Goal: Task Accomplishment & Management: Use online tool/utility

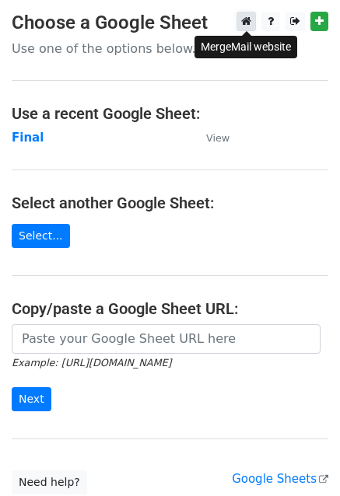
click at [249, 18] on icon at bounding box center [246, 21] width 10 height 11
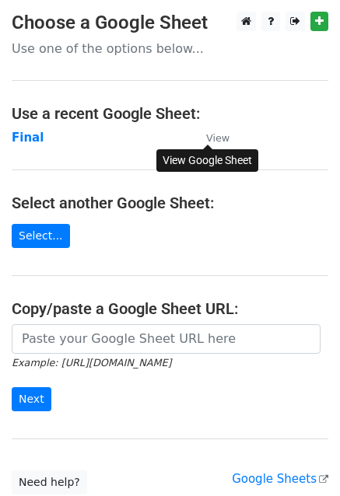
click at [218, 140] on small "View" at bounding box center [217, 138] width 23 height 12
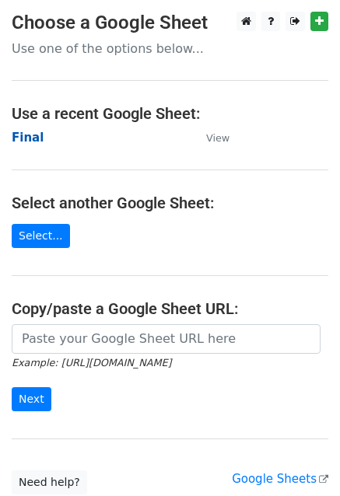
click at [19, 134] on strong "Final" at bounding box center [28, 138] width 32 height 14
click at [27, 138] on strong "Final" at bounding box center [28, 138] width 32 height 14
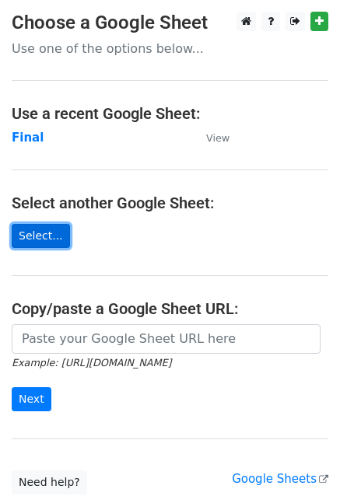
click at [34, 235] on link "Select..." at bounding box center [41, 236] width 58 height 24
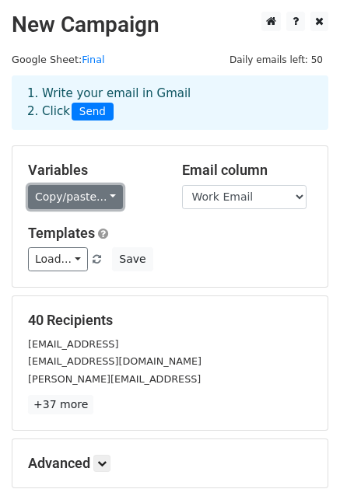
click at [43, 198] on link "Copy/paste..." at bounding box center [75, 197] width 95 height 24
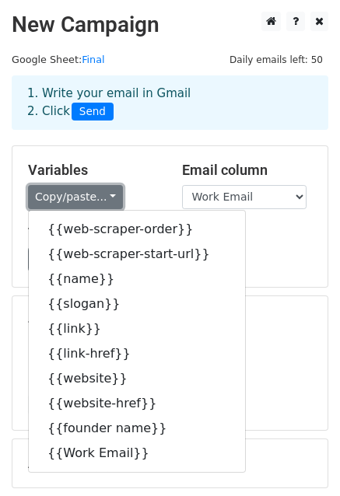
click at [43, 198] on link "Copy/paste..." at bounding box center [75, 197] width 95 height 24
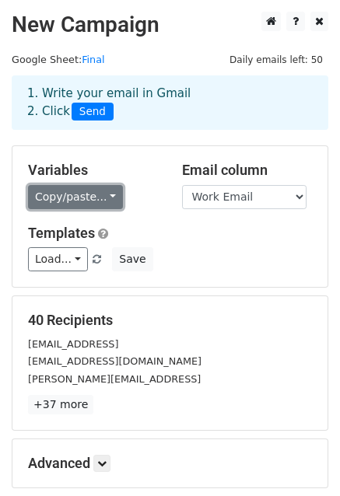
click at [67, 207] on link "Copy/paste..." at bounding box center [75, 197] width 95 height 24
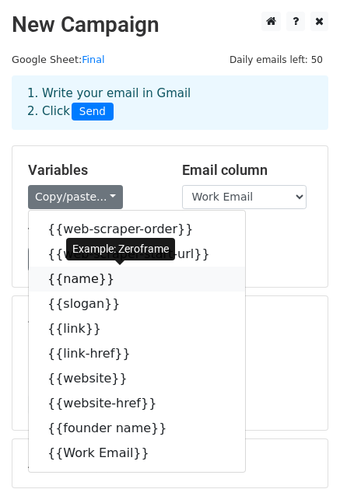
click at [71, 283] on link "{{name}}" at bounding box center [137, 279] width 216 height 25
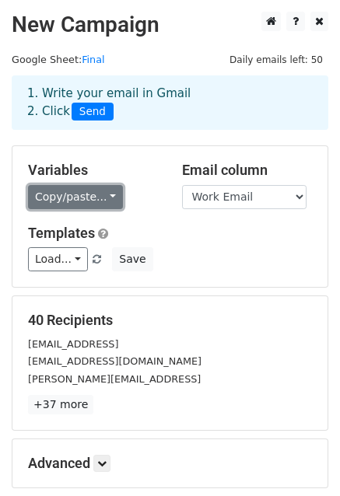
click at [106, 195] on link "Copy/paste..." at bounding box center [75, 197] width 95 height 24
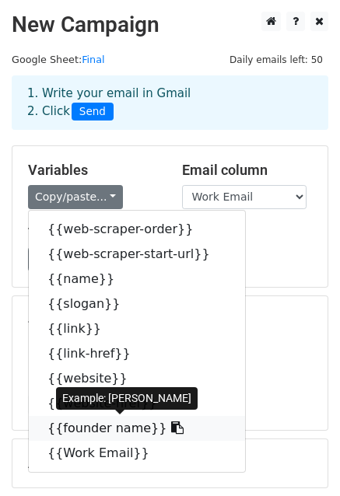
click at [78, 424] on link "{{founder name}}" at bounding box center [137, 428] width 216 height 25
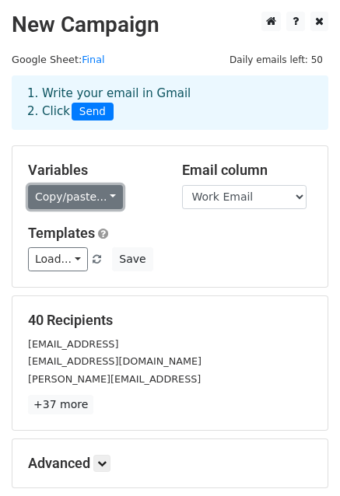
click at [54, 197] on link "Copy/paste..." at bounding box center [75, 197] width 95 height 24
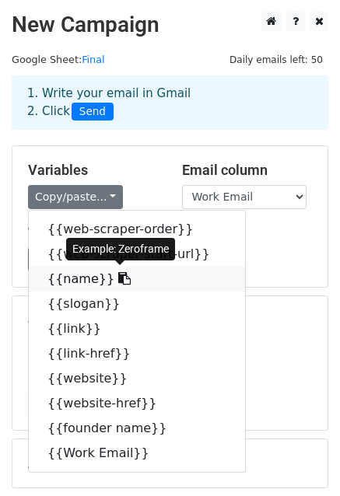
click at [53, 273] on link "{{name}}" at bounding box center [137, 279] width 216 height 25
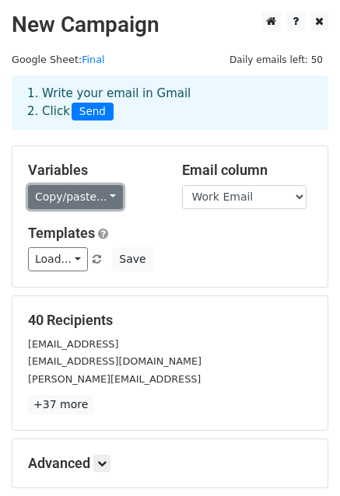
click at [71, 200] on link "Copy/paste..." at bounding box center [75, 197] width 95 height 24
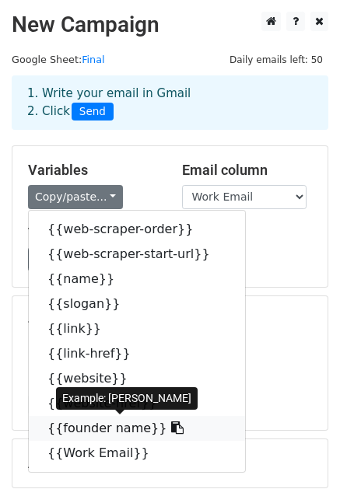
click at [75, 418] on link "{{founder name}}" at bounding box center [137, 428] width 216 height 25
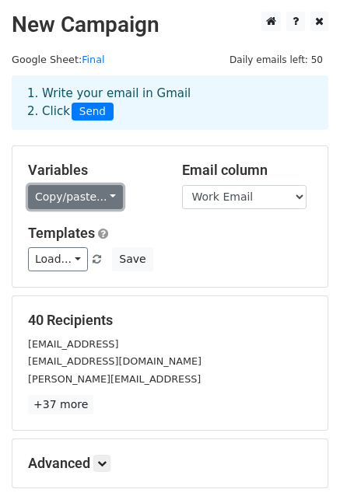
click at [70, 186] on link "Copy/paste..." at bounding box center [75, 197] width 95 height 24
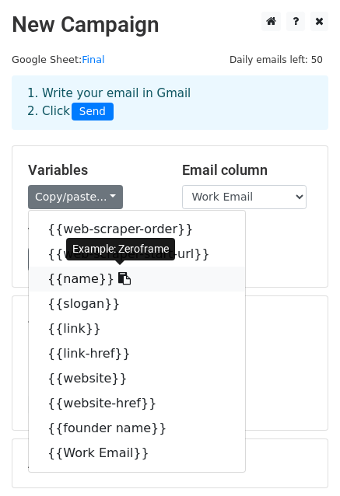
click at [68, 284] on link "{{name}}" at bounding box center [137, 279] width 216 height 25
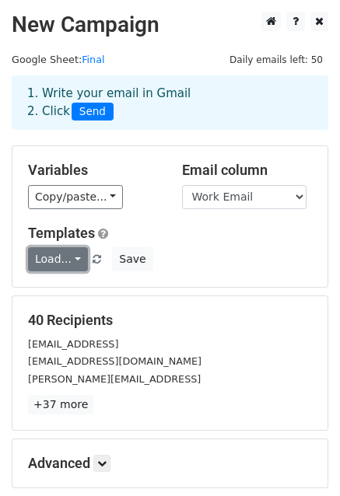
click at [43, 247] on link "Load..." at bounding box center [58, 259] width 60 height 24
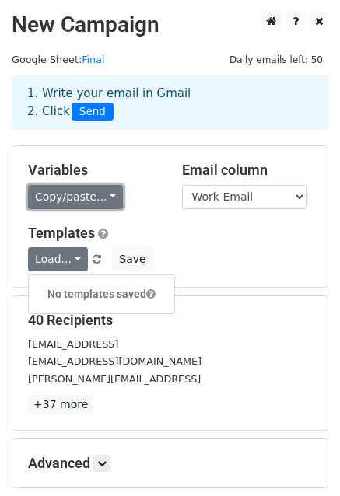
click at [66, 198] on link "Copy/paste..." at bounding box center [75, 197] width 95 height 24
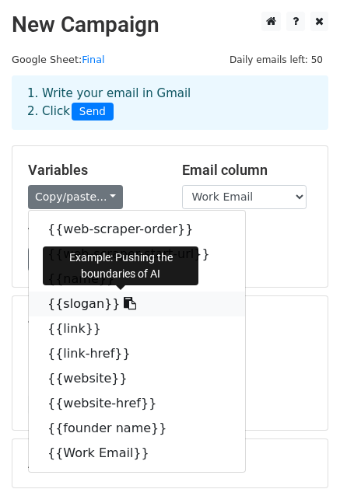
click at [68, 301] on link "{{slogan}}" at bounding box center [137, 303] width 216 height 25
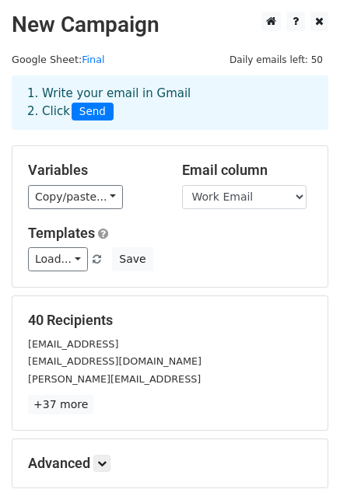
click at [34, 182] on div "Variables Copy/paste... {{web-scraper-order}} {{web-scraper-start-url}} {{name}…" at bounding box center [93, 185] width 154 height 47
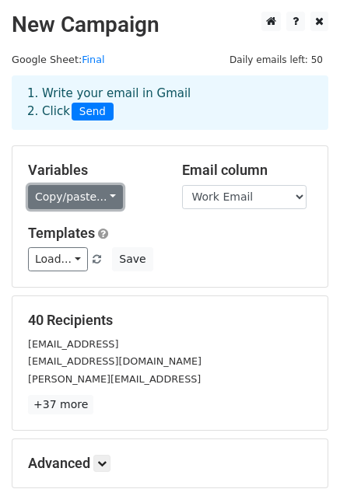
click at [41, 190] on link "Copy/paste..." at bounding box center [75, 197] width 95 height 24
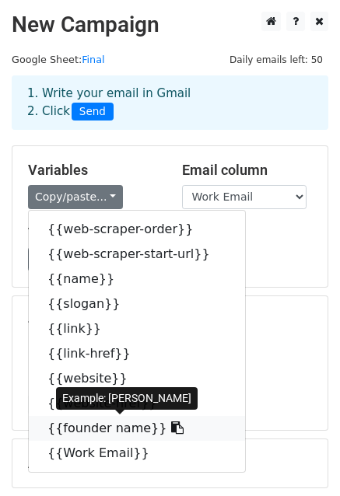
click at [56, 419] on link "{{founder name}}" at bounding box center [137, 428] width 216 height 25
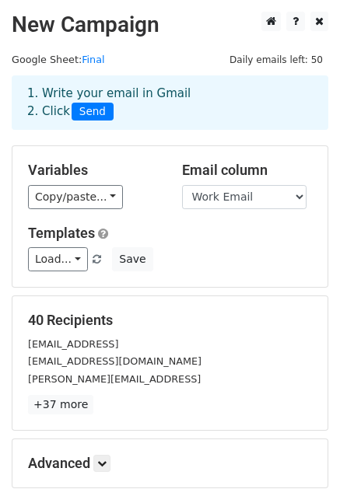
scroll to position [168, 0]
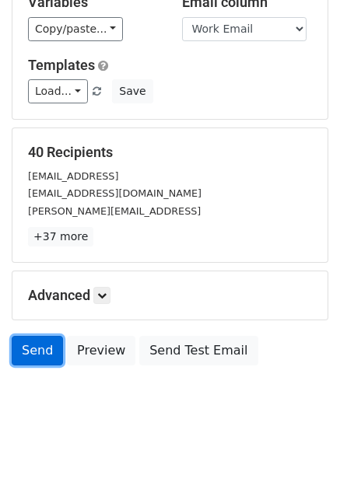
click at [23, 350] on link "Send" at bounding box center [37, 351] width 51 height 30
click at [25, 348] on link "Send" at bounding box center [37, 351] width 51 height 30
click at [44, 350] on link "Send" at bounding box center [37, 351] width 51 height 30
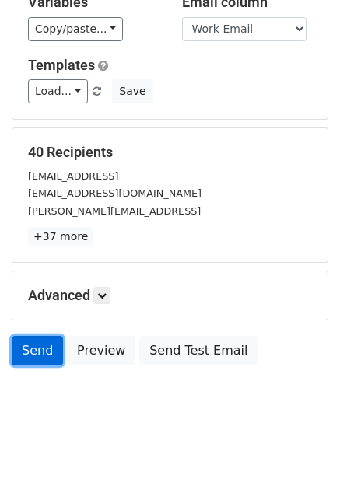
click at [36, 358] on link "Send" at bounding box center [37, 351] width 51 height 30
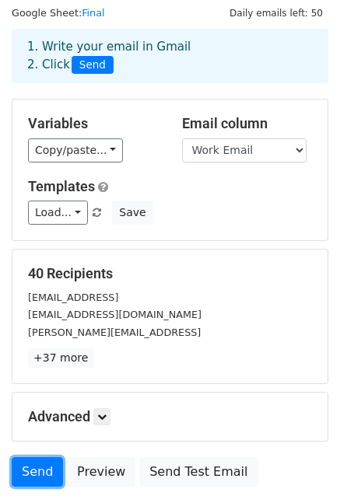
scroll to position [48, 0]
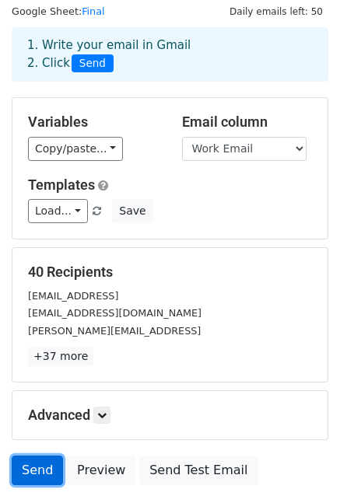
click at [30, 460] on link "Send" at bounding box center [37, 470] width 51 height 30
click at [37, 459] on link "Send" at bounding box center [37, 470] width 51 height 30
click at [40, 456] on link "Send" at bounding box center [37, 470] width 51 height 30
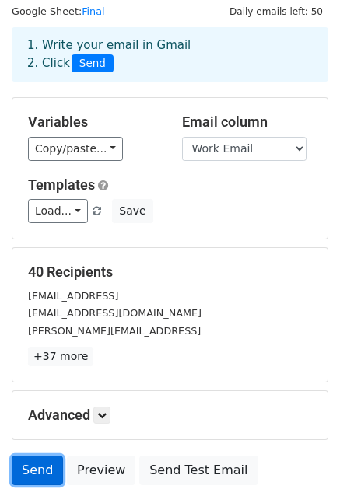
click at [40, 456] on link "Send" at bounding box center [37, 470] width 51 height 30
